Goal: Task Accomplishment & Management: Manage account settings

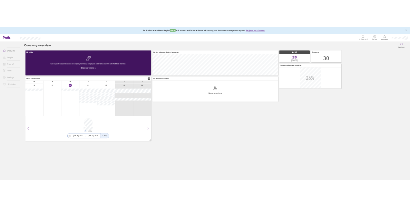
scroll to position [57, 339]
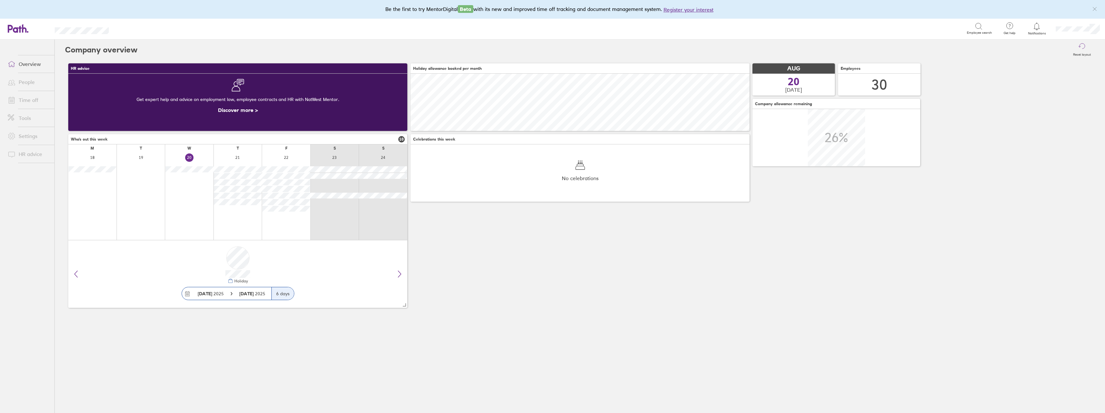
click at [27, 94] on link "Time off" at bounding box center [29, 100] width 52 height 13
